Goal: Task Accomplishment & Management: Manage account settings

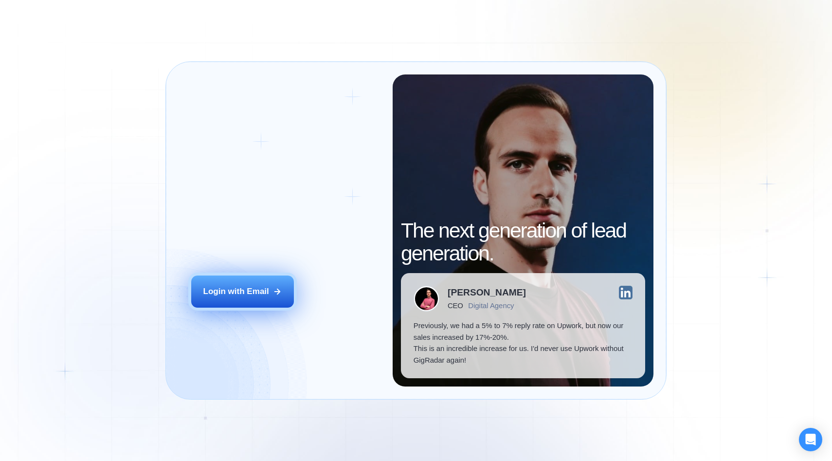
click at [280, 293] on icon at bounding box center [277, 291] width 9 height 9
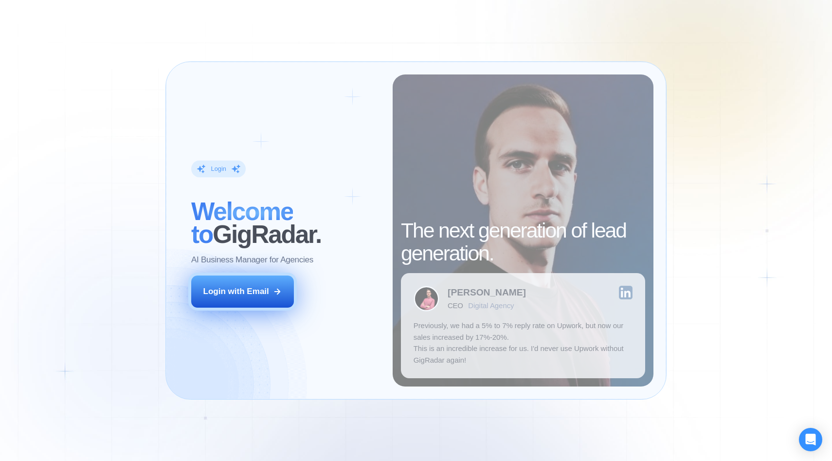
click at [278, 286] on button "Login with Email" at bounding box center [242, 291] width 103 height 32
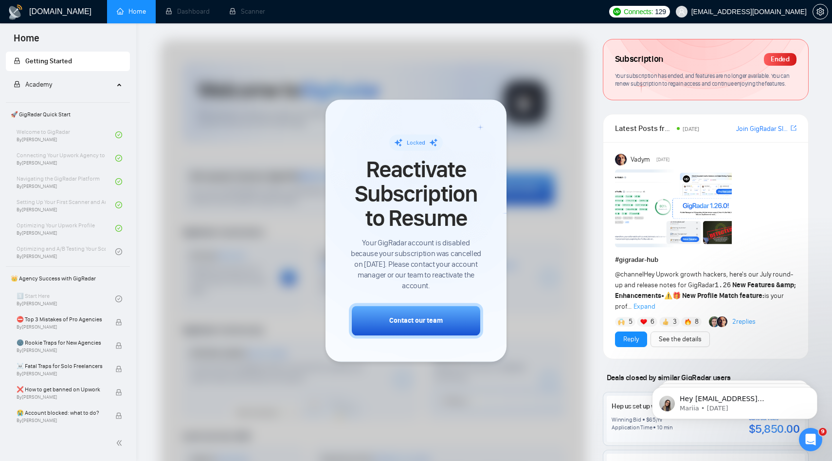
drag, startPoint x: 420, startPoint y: 329, endPoint x: 547, endPoint y: 29, distance: 326.4
click at [540, 44] on div "Locked Reactivate Subscription to Resume Your GigRadar account is disabled beca…" at bounding box center [373, 358] width 443 height 639
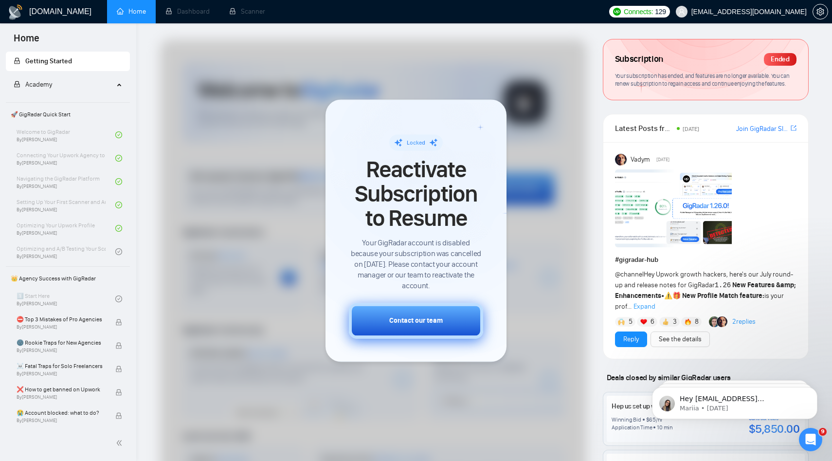
click at [415, 318] on div "Contact our team" at bounding box center [416, 320] width 54 height 10
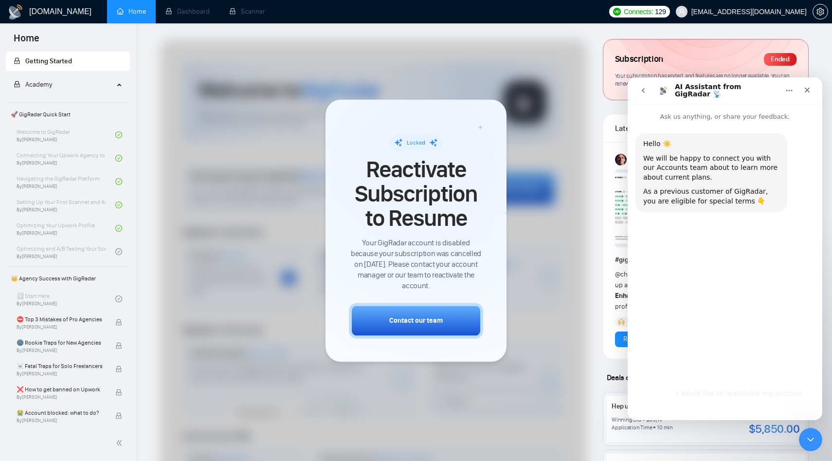
click at [665, 46] on div "Subscription Ended Your subscription has ended, and features are no longer avai…" at bounding box center [705, 69] width 205 height 60
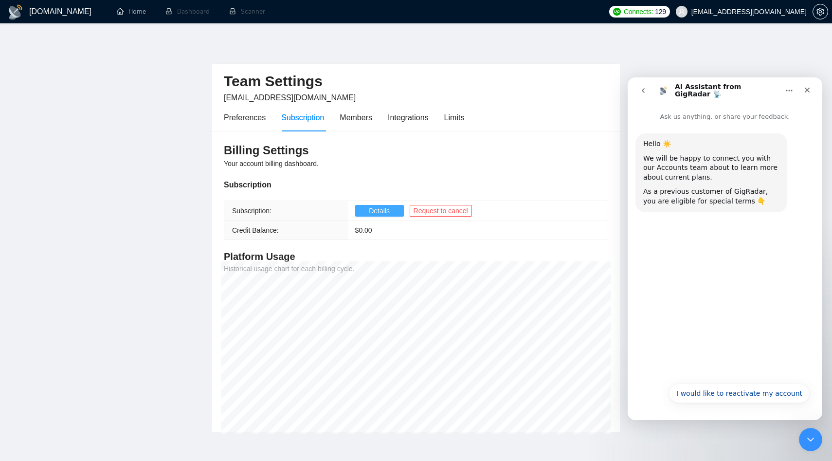
click at [379, 213] on span "Details" at bounding box center [379, 210] width 21 height 11
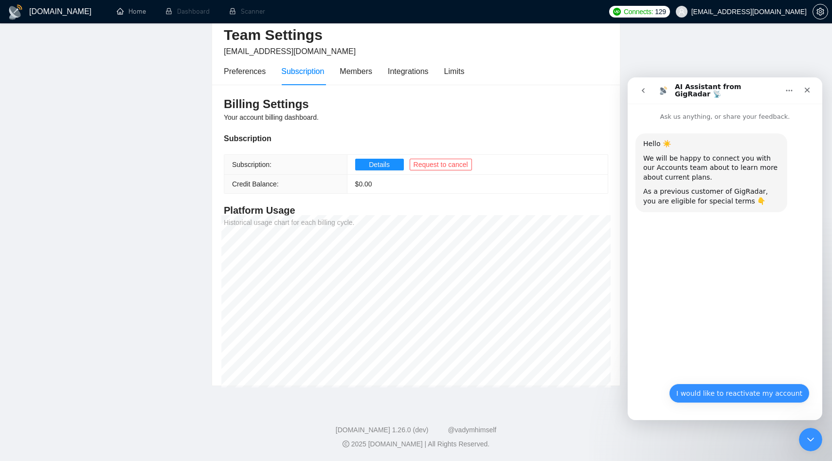
click at [778, 393] on button "I would like to reactivate my account" at bounding box center [739, 392] width 141 height 19
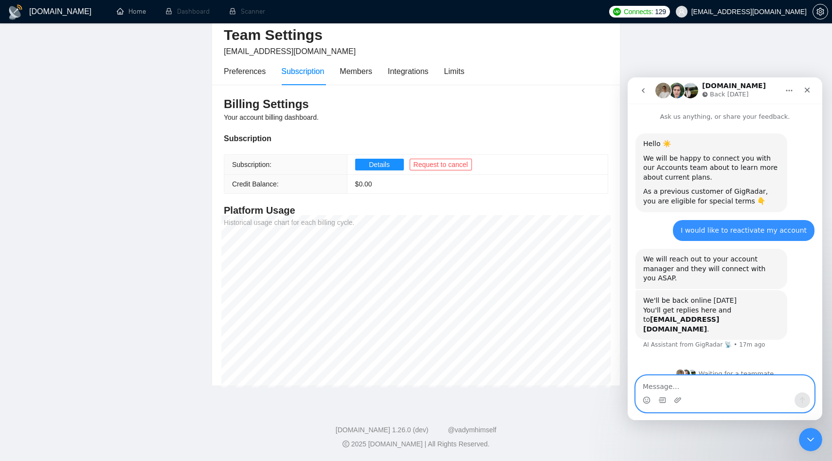
scroll to position [0, 0]
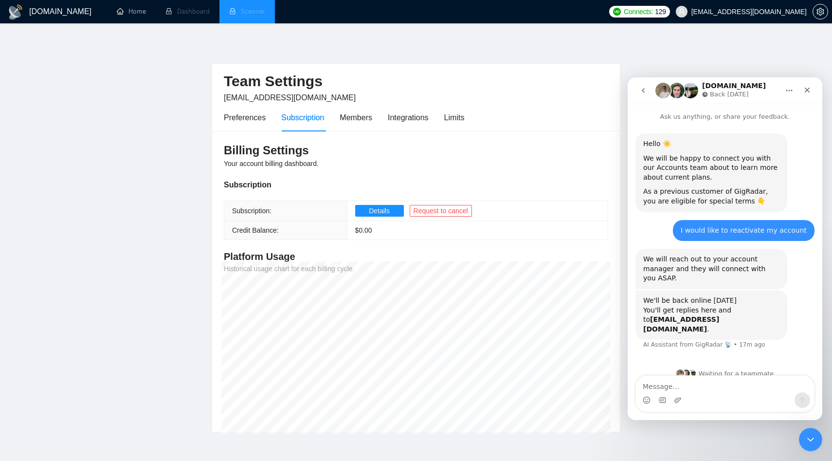
click at [247, 14] on li "Scanner" at bounding box center [246, 11] width 55 height 23
click at [657, 391] on textarea "Message…" at bounding box center [725, 384] width 178 height 17
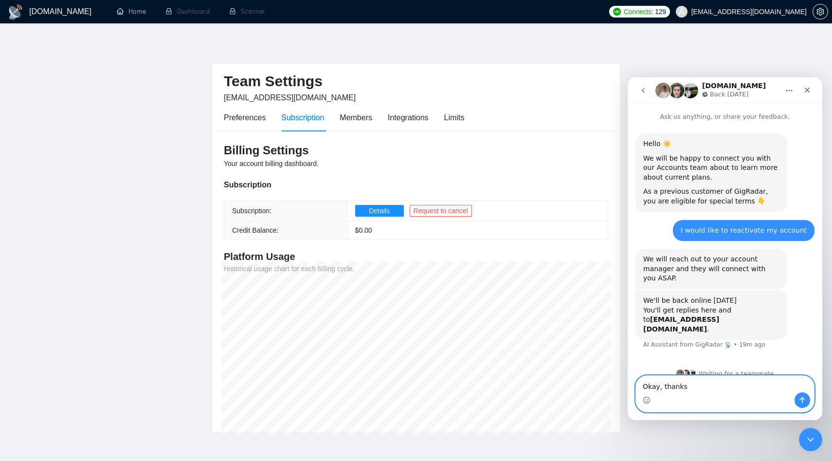
type textarea "Okay, thanks"
